Goal: Information Seeking & Learning: Check status

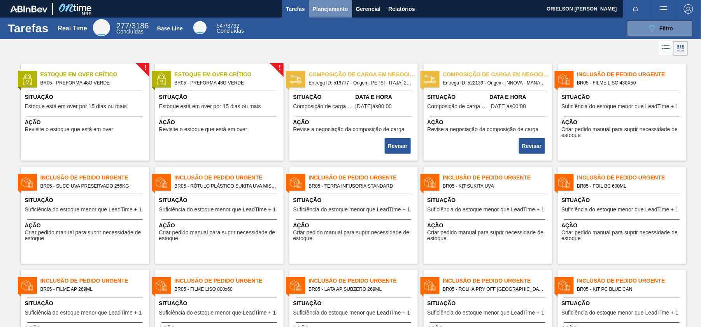
click at [326, 13] on button "Planejamento" at bounding box center [330, 9] width 43 height 18
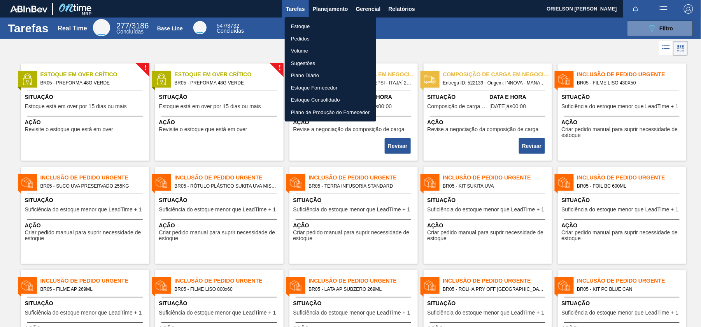
click at [302, 27] on li "Estoque" at bounding box center [330, 26] width 91 height 12
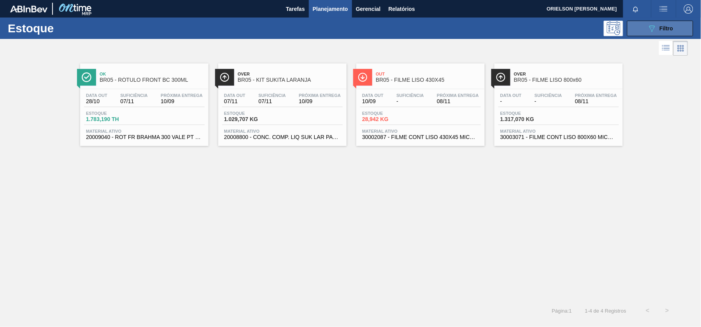
click at [653, 22] on button "089F7B8B-B2A5-4AFE-B5C0-19BA573D28AC Filtro" at bounding box center [660, 29] width 66 height 16
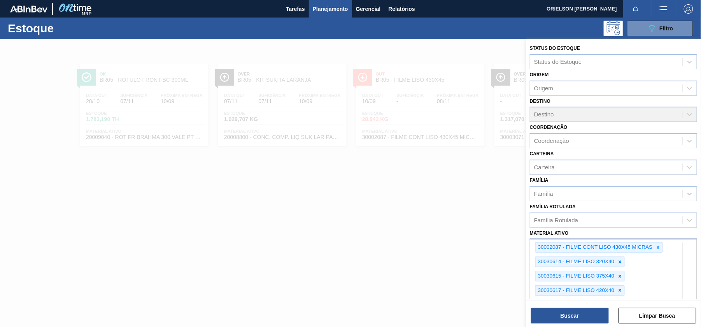
click at [666, 287] on div "option 30003513 - ACUCAR;CRISTAL;; focused, 6 of 101. 101 results available. Us…" at bounding box center [613, 319] width 167 height 161
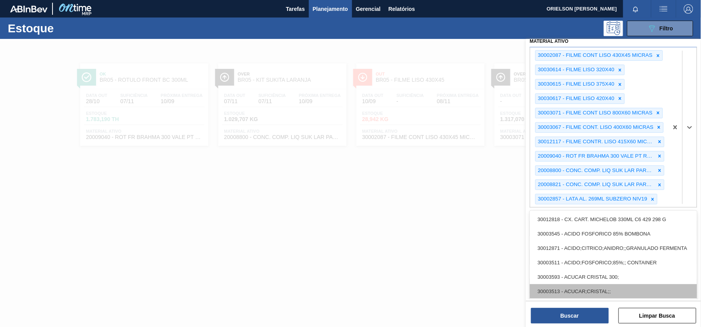
paste ativo "30003513"
type ativo "30003513"
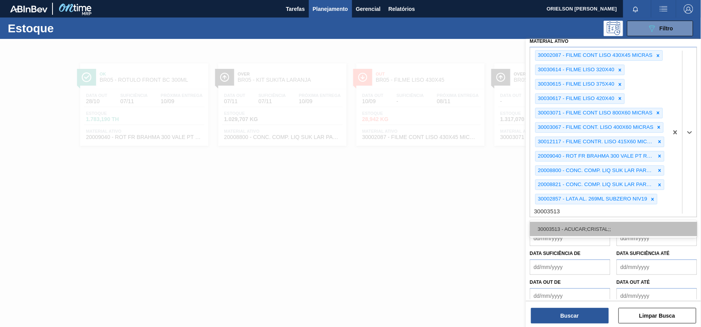
click at [566, 232] on div "30003513 - ACUCAR;CRISTAL;;" at bounding box center [613, 229] width 167 height 14
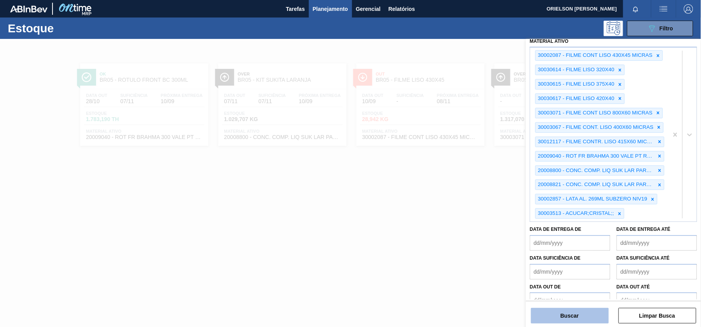
click at [579, 319] on button "Buscar" at bounding box center [570, 316] width 78 height 16
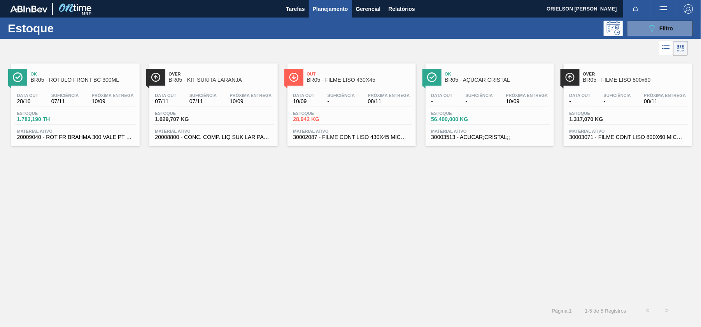
click at [435, 126] on div "Data out - Suficiência - Próxima Entrega 10/09 Estoque 56.400,000 KG Material a…" at bounding box center [490, 115] width 128 height 53
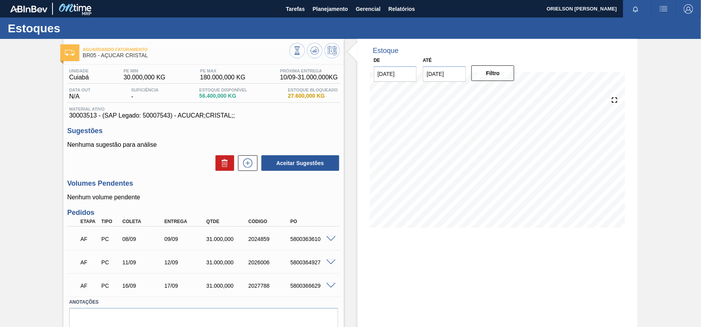
click at [312, 237] on div "5800363610" at bounding box center [311, 239] width 47 height 6
copy div "5800363610"
